Goal: Use online tool/utility: Utilize a website feature to perform a specific function

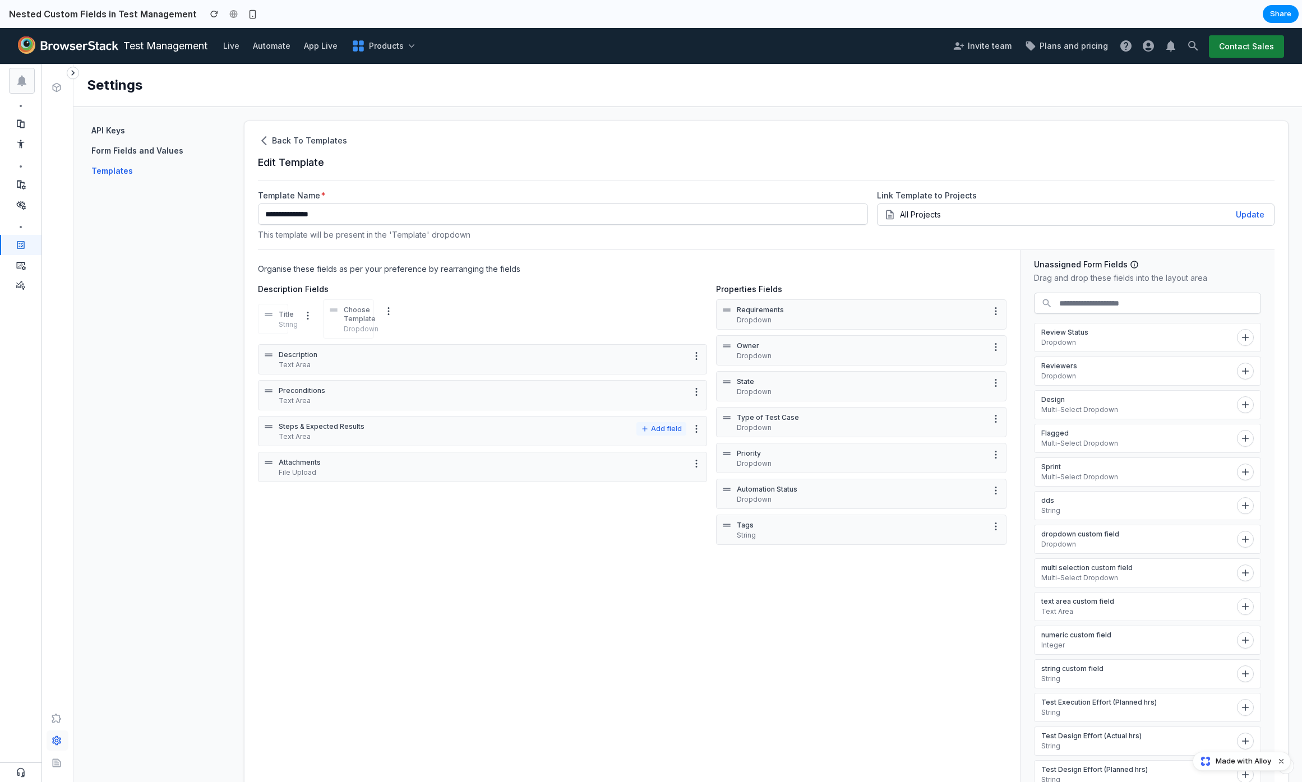
click at [667, 429] on button "Add field" at bounding box center [662, 428] width 50 height 13
click at [615, 601] on span "Integer" at bounding box center [603, 600] width 30 height 13
click at [654, 414] on div "Description Text Area Preconditions Text Area Steps & Expected Results Text Are…" at bounding box center [482, 431] width 449 height 174
click at [657, 434] on button "Add field" at bounding box center [662, 428] width 50 height 13
click at [602, 638] on ul "RTE String User Dropdown Multi-select Integer Toggle Date" at bounding box center [625, 563] width 114 height 197
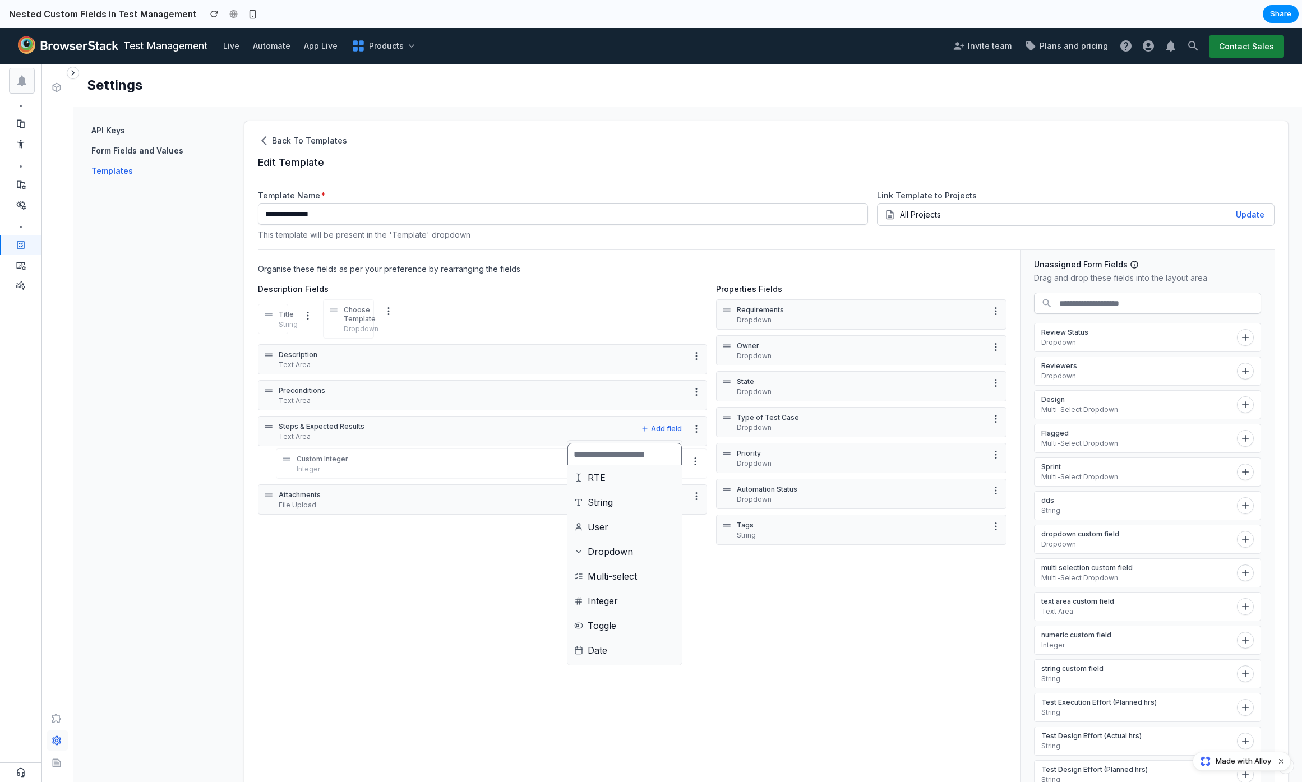
click at [597, 645] on span "Date" at bounding box center [598, 650] width 20 height 13
click at [361, 504] on p "Date" at bounding box center [491, 501] width 388 height 9
click at [283, 459] on icon at bounding box center [286, 459] width 7 height 3
click at [671, 428] on button "Add field" at bounding box center [662, 428] width 50 height 13
click at [608, 646] on li "Date" at bounding box center [625, 650] width 110 height 19
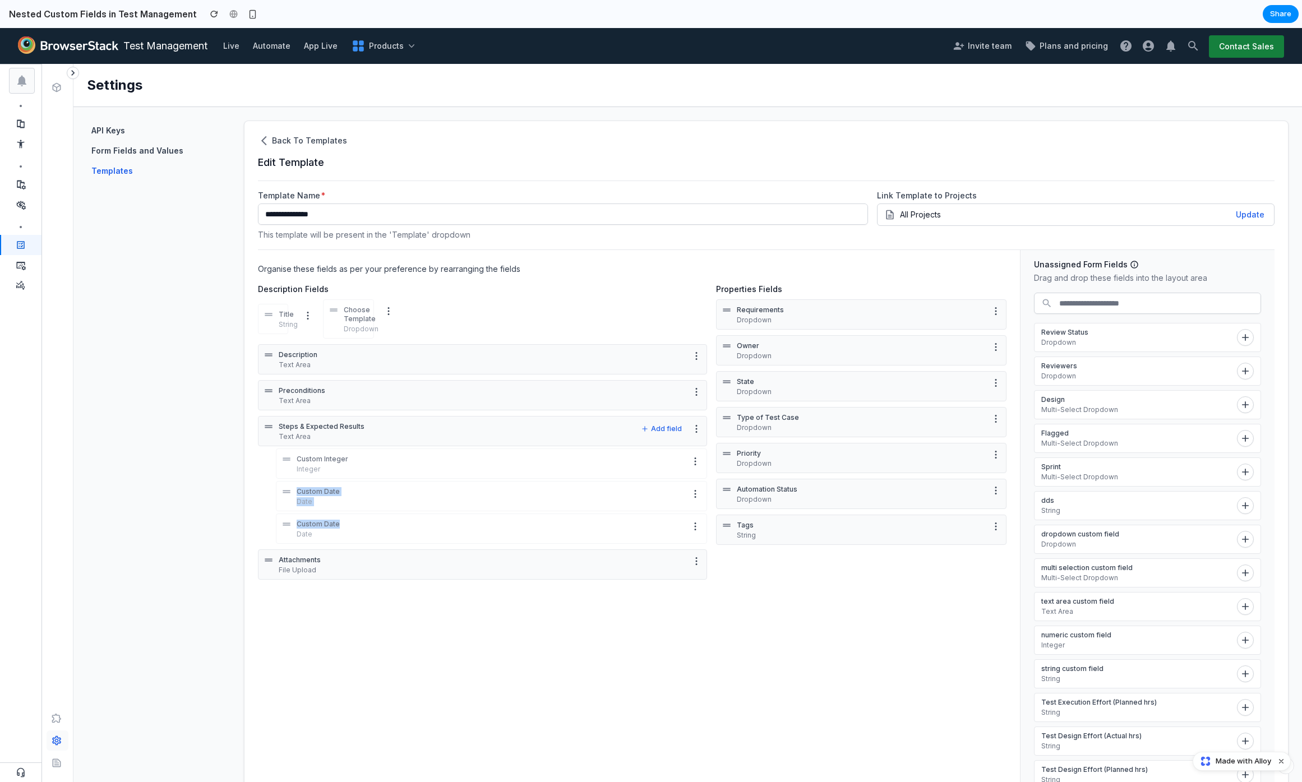
drag, startPoint x: 343, startPoint y: 524, endPoint x: 357, endPoint y: 467, distance: 59.3
click at [356, 471] on div "Custom Integer Integer Custom Date Date Custom Date Date" at bounding box center [482, 496] width 449 height 95
click at [500, 459] on p "Custom Integer" at bounding box center [491, 459] width 388 height 9
